Goal: Information Seeking & Learning: Learn about a topic

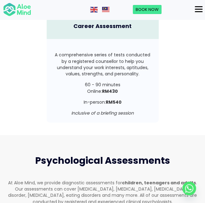
scroll to position [1565, 0]
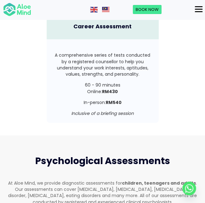
click at [69, 88] on p "Online: RM430" at bounding box center [103, 91] width 100 height 6
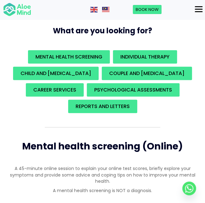
scroll to position [0, 0]
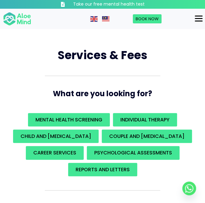
click at [94, 61] on span "Services & Fees" at bounding box center [103, 55] width 90 height 16
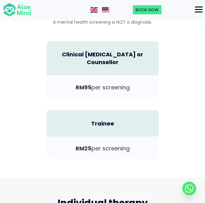
scroll to position [231, 0]
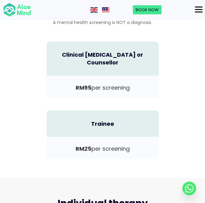
click at [46, 85] on div "RM95 per screening" at bounding box center [103, 90] width 125 height 28
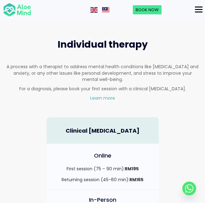
scroll to position [448, 0]
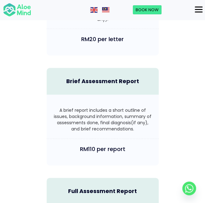
scroll to position [1887, 0]
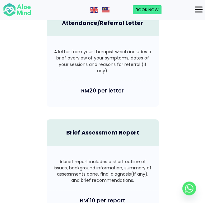
click at [167, 93] on div "Attendance/Referral Letter A letter from your therapist which includes a brief …" at bounding box center [102, 179] width 205 height 353
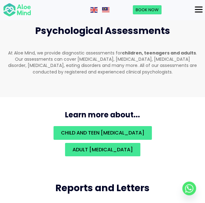
scroll to position [1689, 0]
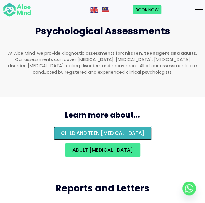
click at [108, 127] on link "Child and teen psychological assessment" at bounding box center [103, 133] width 98 height 13
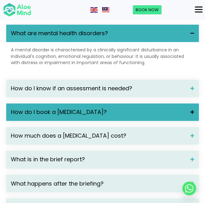
scroll to position [1385, 0]
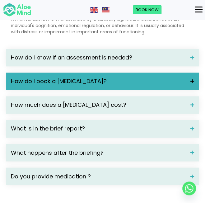
click at [120, 109] on span "How much does a [MEDICAL_DATA] cost?" at bounding box center [98, 105] width 175 height 8
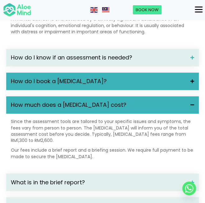
click at [120, 109] on span "How much does a [MEDICAL_DATA] cost?" at bounding box center [98, 105] width 175 height 8
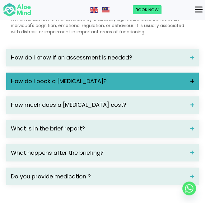
click at [120, 109] on span "How much does a [MEDICAL_DATA] cost?" at bounding box center [98, 105] width 175 height 8
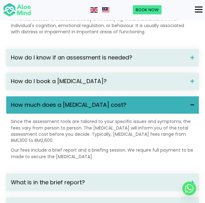
click at [67, 14] on div at bounding box center [35, 10] width 65 height 14
